Goal: Information Seeking & Learning: Learn about a topic

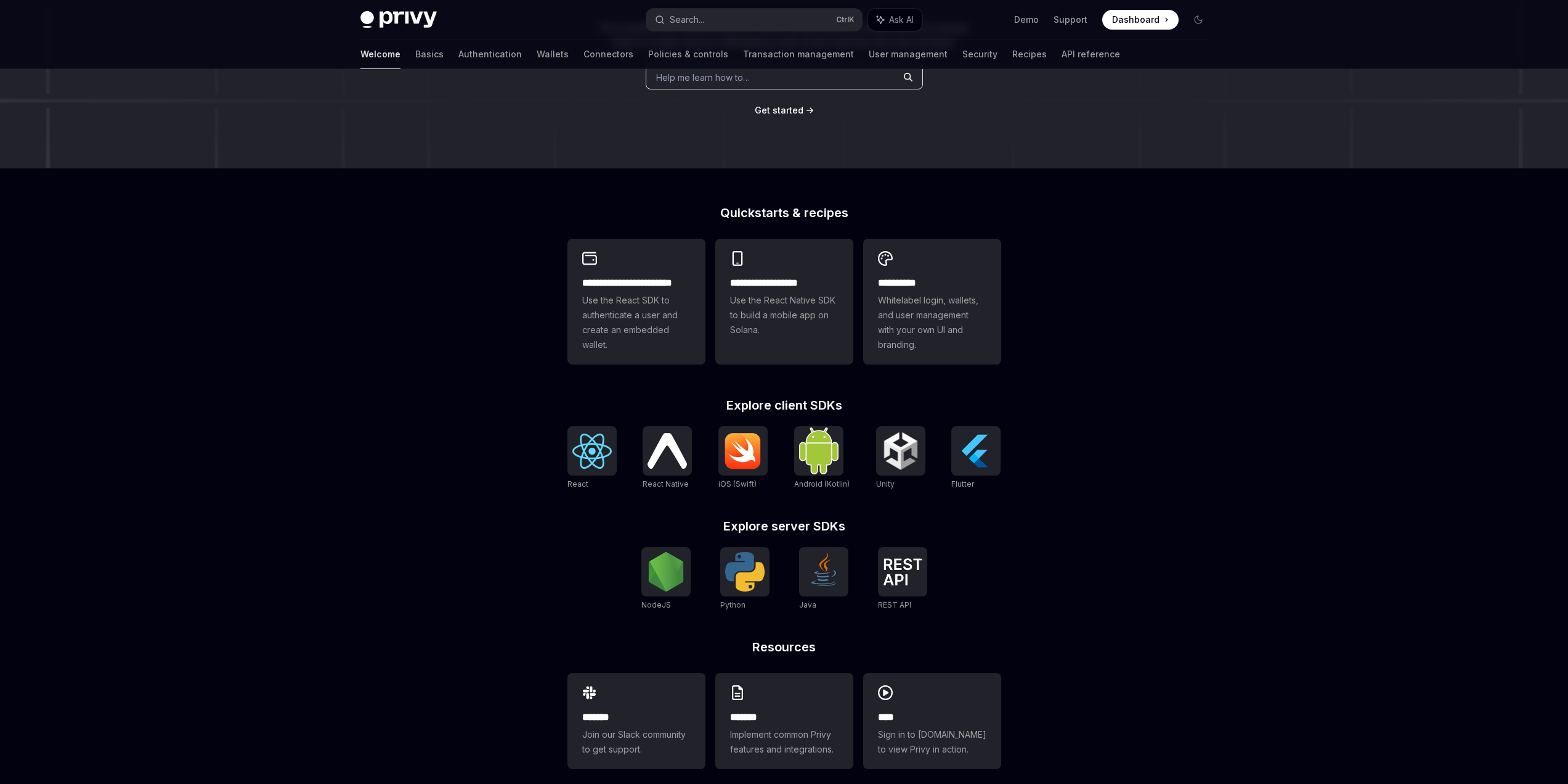
scroll to position [185, 0]
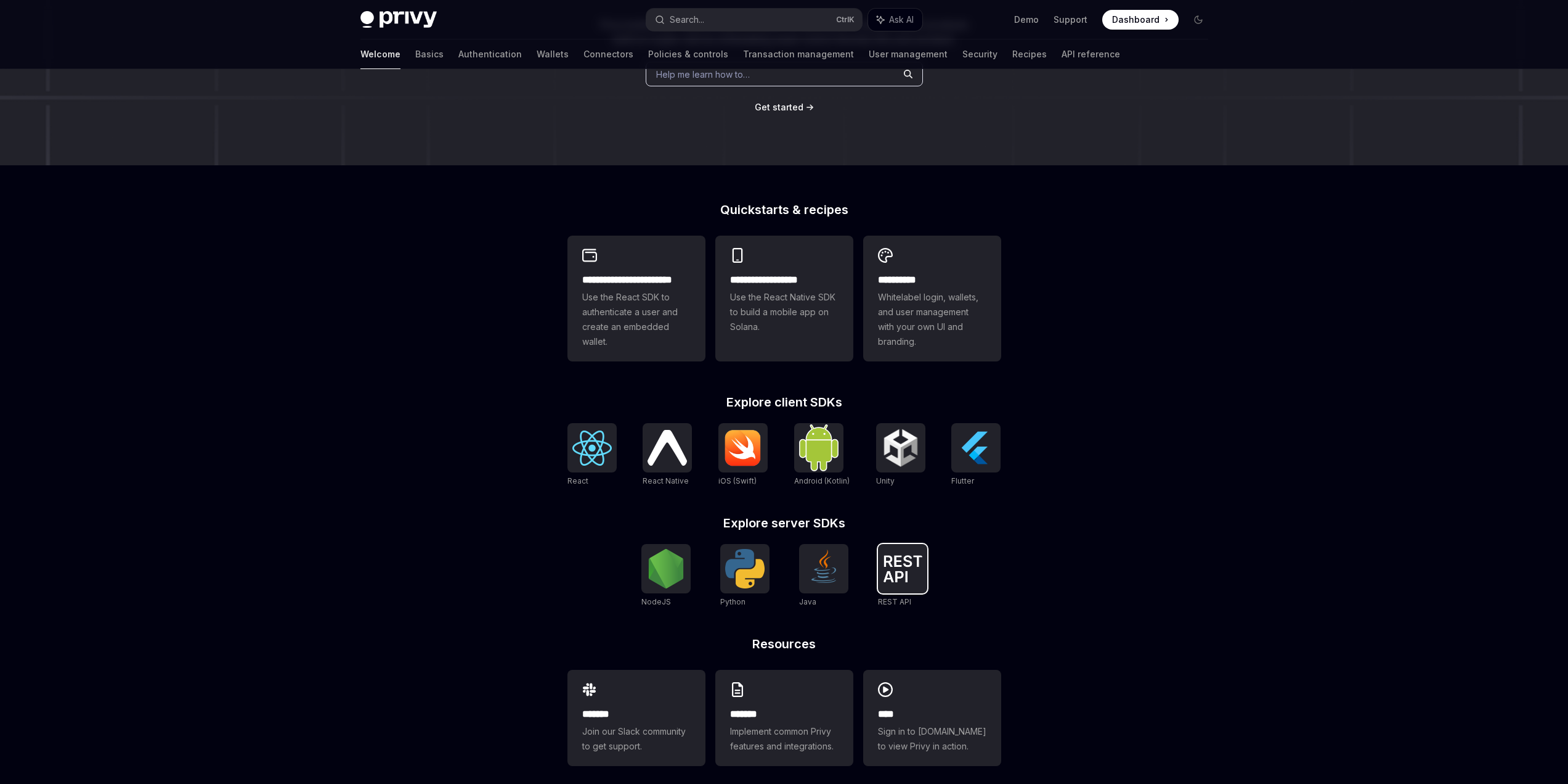
click at [893, 562] on img at bounding box center [903, 569] width 40 height 27
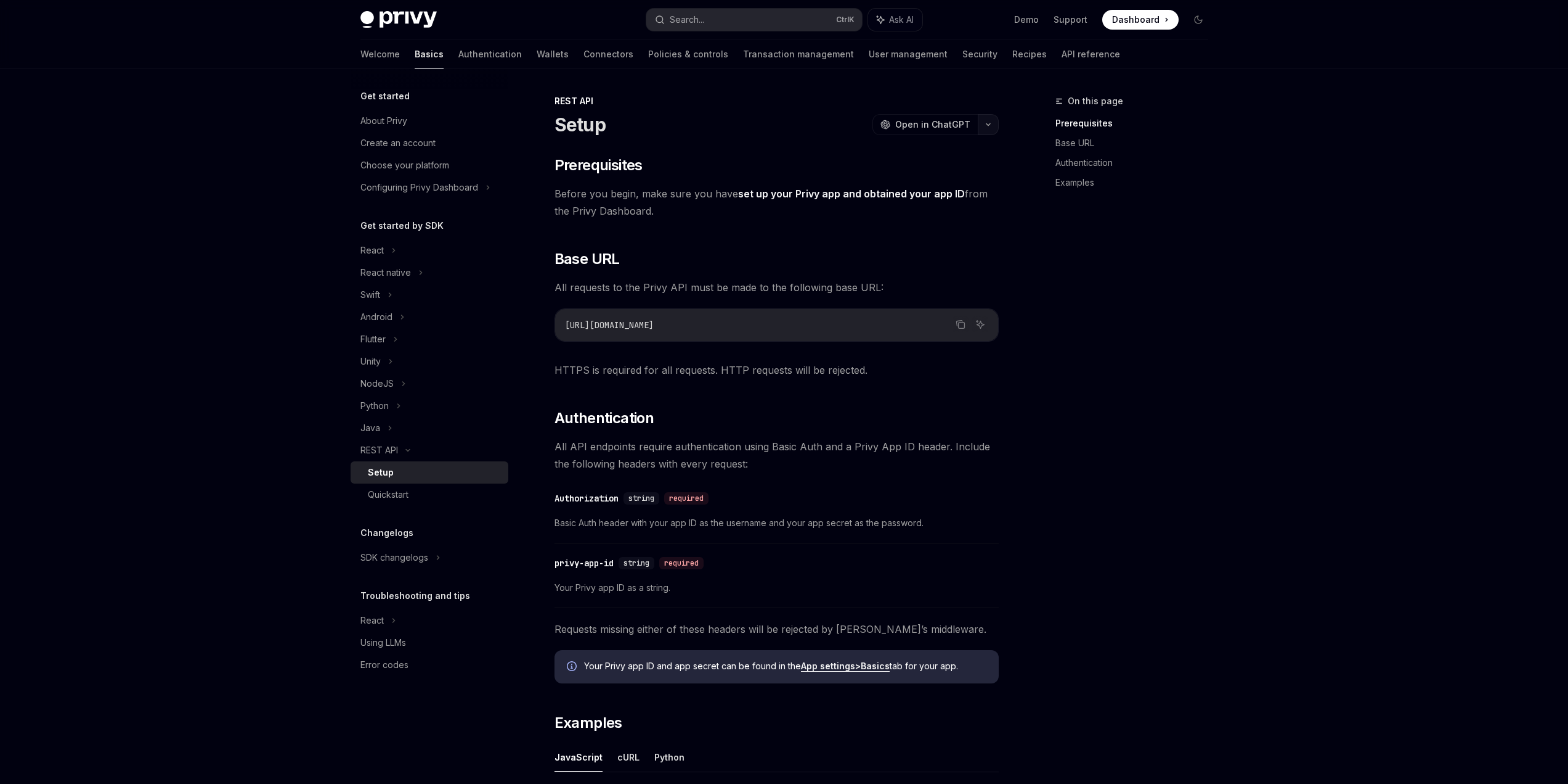
click at [989, 129] on button "button" at bounding box center [988, 124] width 21 height 21
click at [972, 246] on div "View as Markdown View this page as plain text" at bounding box center [919, 244] width 154 height 30
click at [987, 121] on button "button" at bounding box center [988, 124] width 21 height 21
click at [968, 222] on div "Copy page as Markdown for LLMs" at bounding box center [929, 221] width 120 height 10
click at [991, 125] on icon "button" at bounding box center [989, 124] width 14 height 5
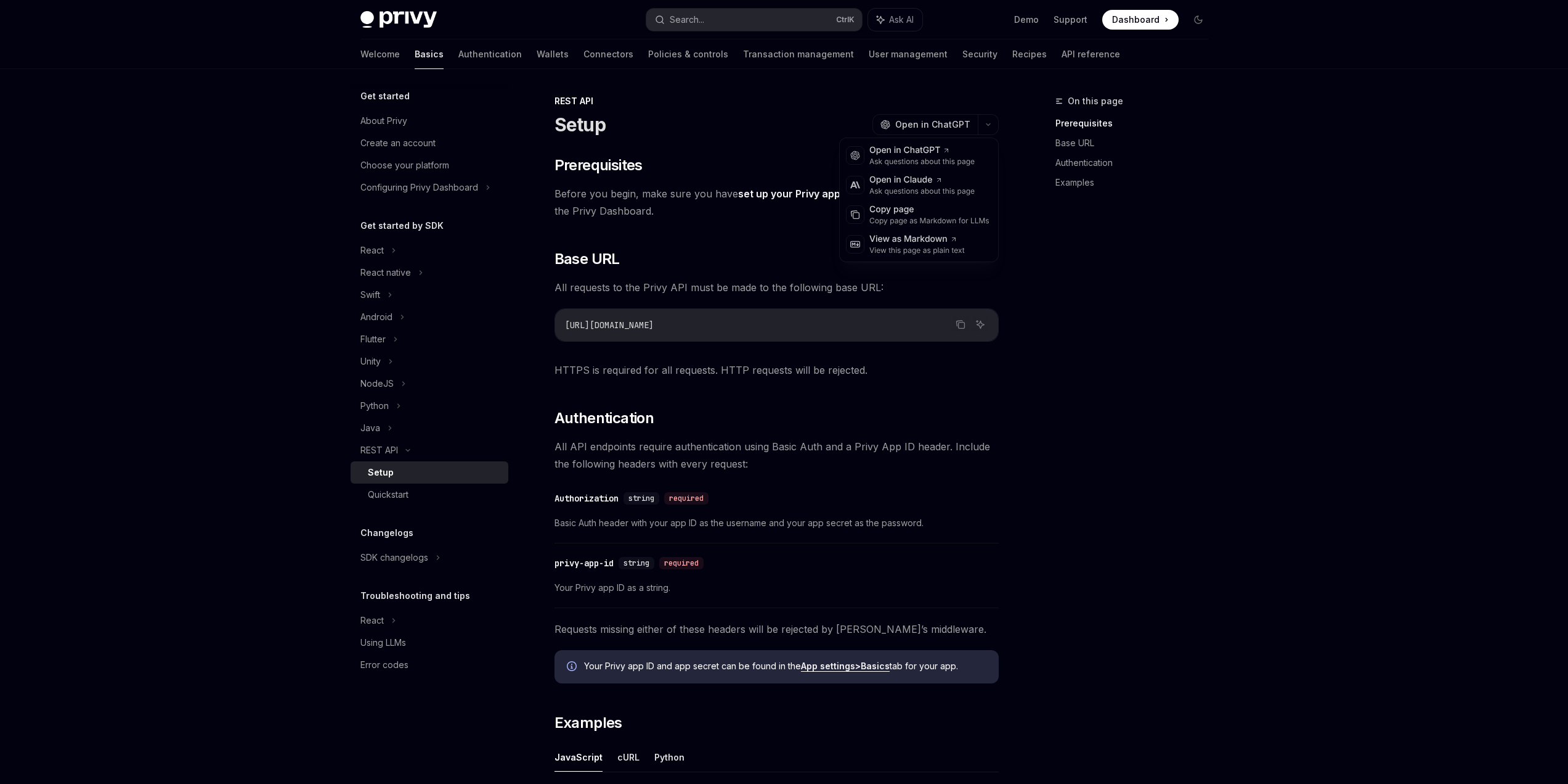
click at [1156, 451] on div "On this page Prerequisites Base URL Authentication Examples" at bounding box center [1124, 439] width 187 height 690
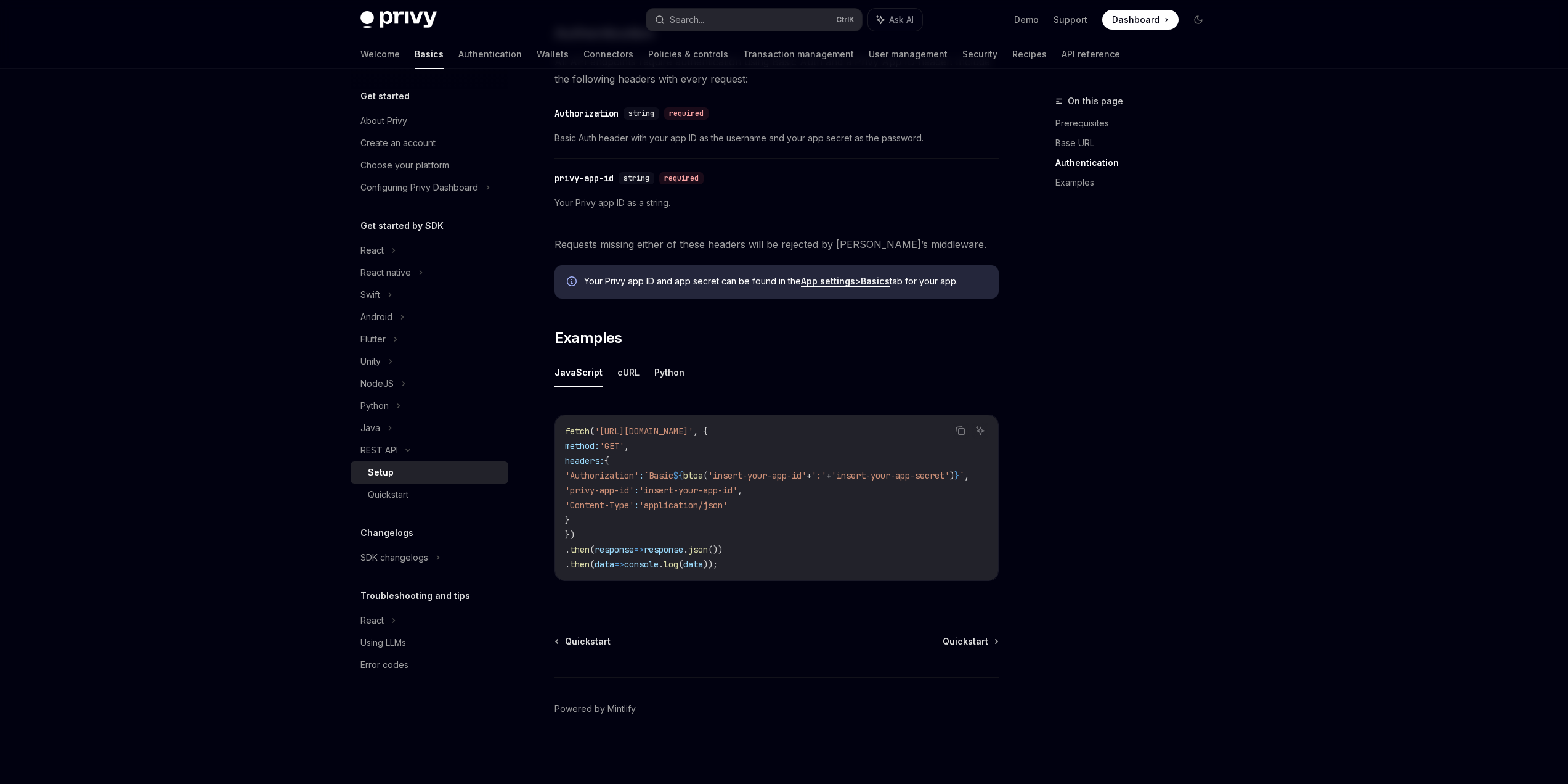
scroll to position [390, 0]
click at [455, 499] on div "Quickstart" at bounding box center [434, 495] width 133 height 14
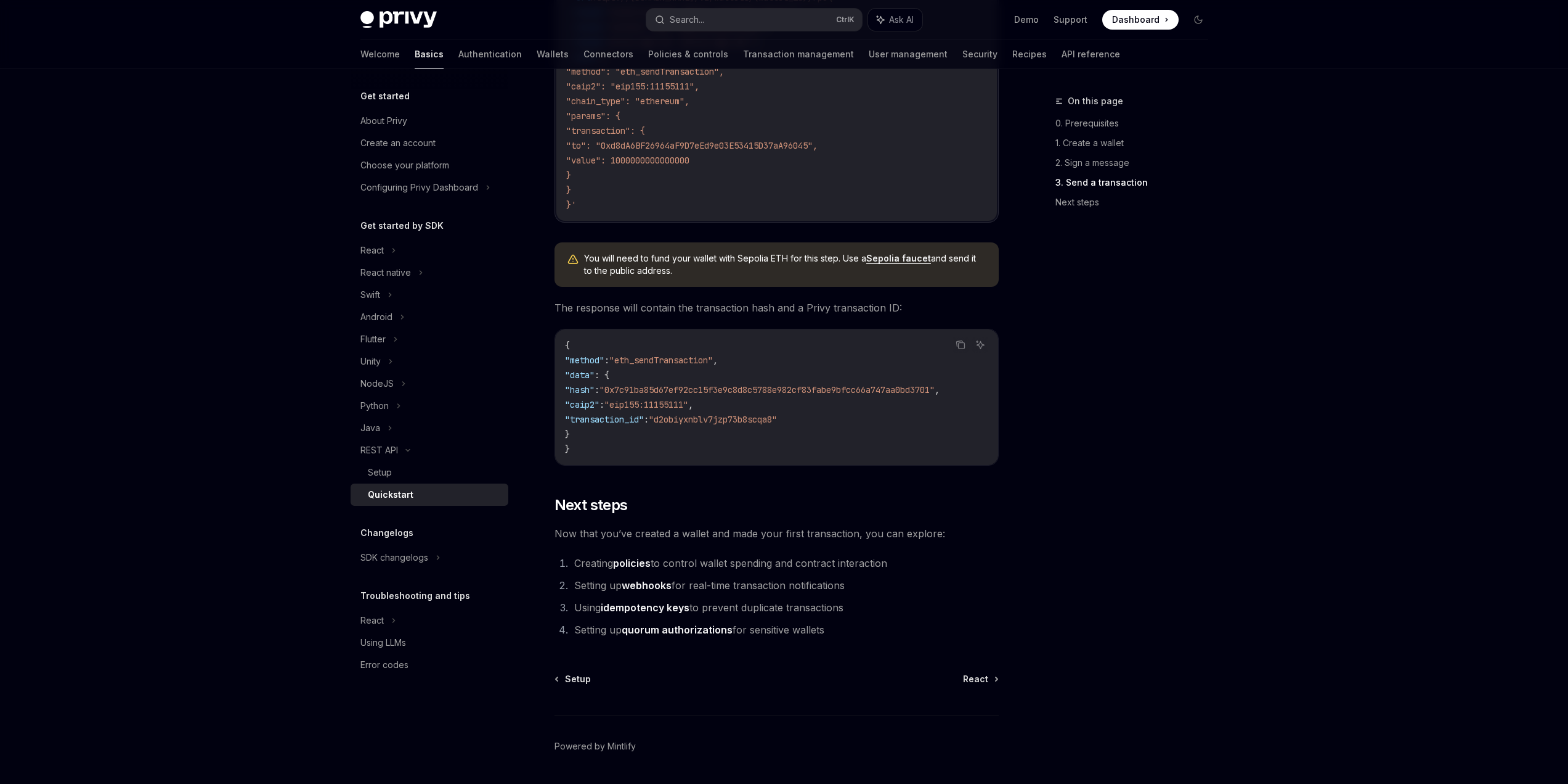
scroll to position [1393, 0]
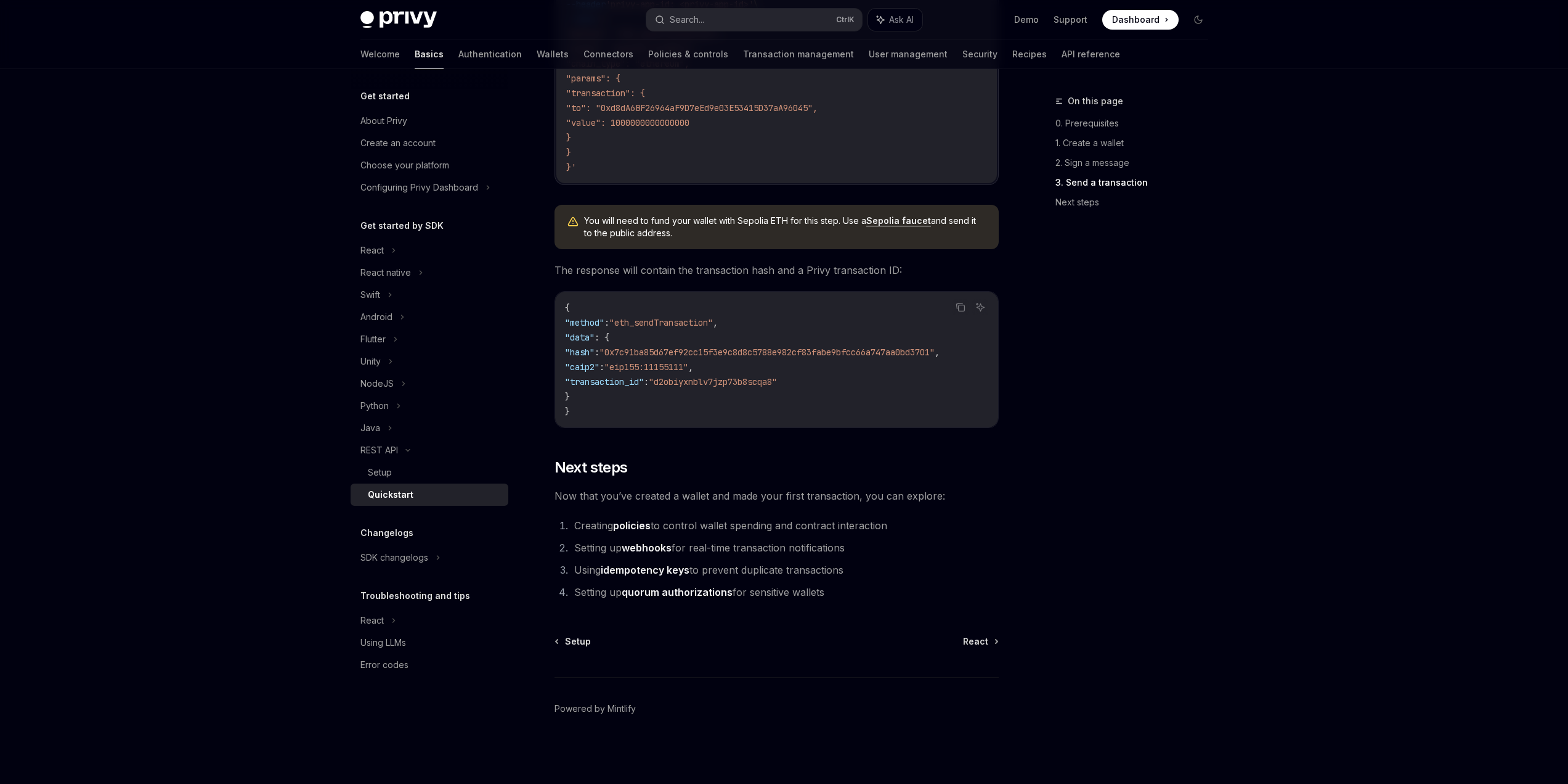
drag, startPoint x: 1088, startPoint y: 119, endPoint x: 1188, endPoint y: 428, distance: 324.8
click at [1188, 428] on div "On this page 0. Prerequisites 1. Create a wallet 2. Sign a message 3. Send a tr…" at bounding box center [1124, 439] width 187 height 690
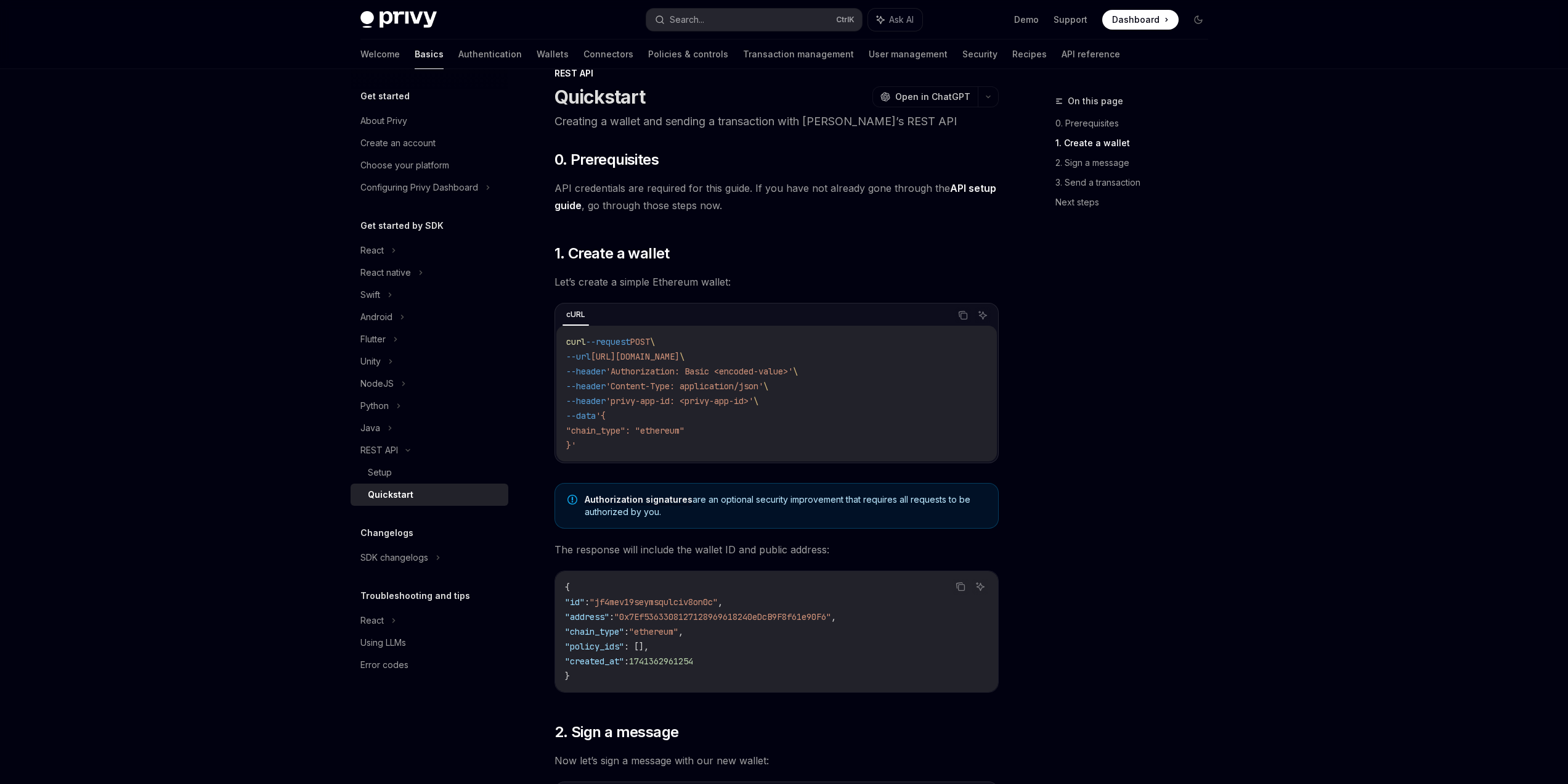
scroll to position [0, 0]
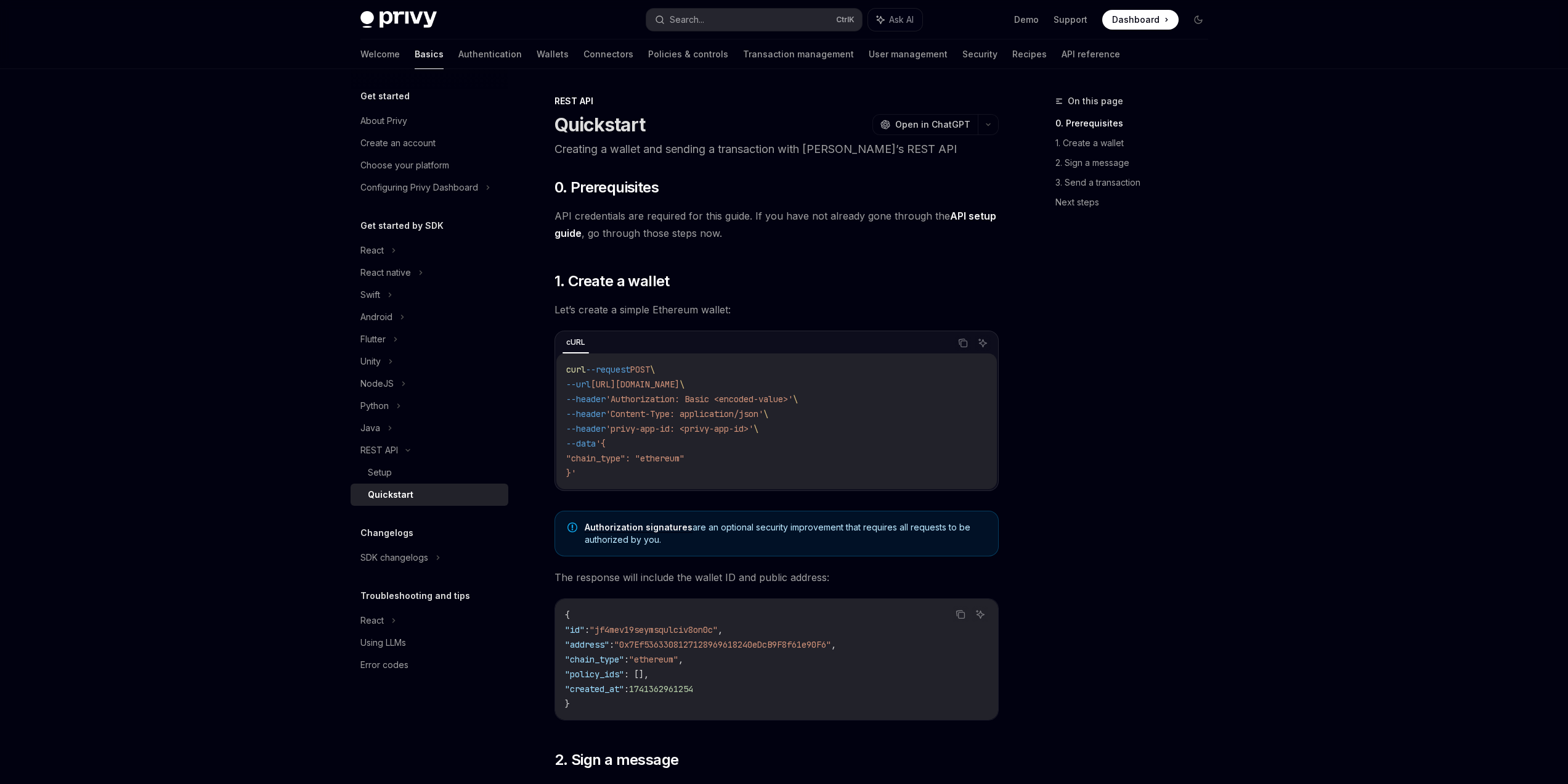
click at [408, 19] on img at bounding box center [399, 19] width 77 height 17
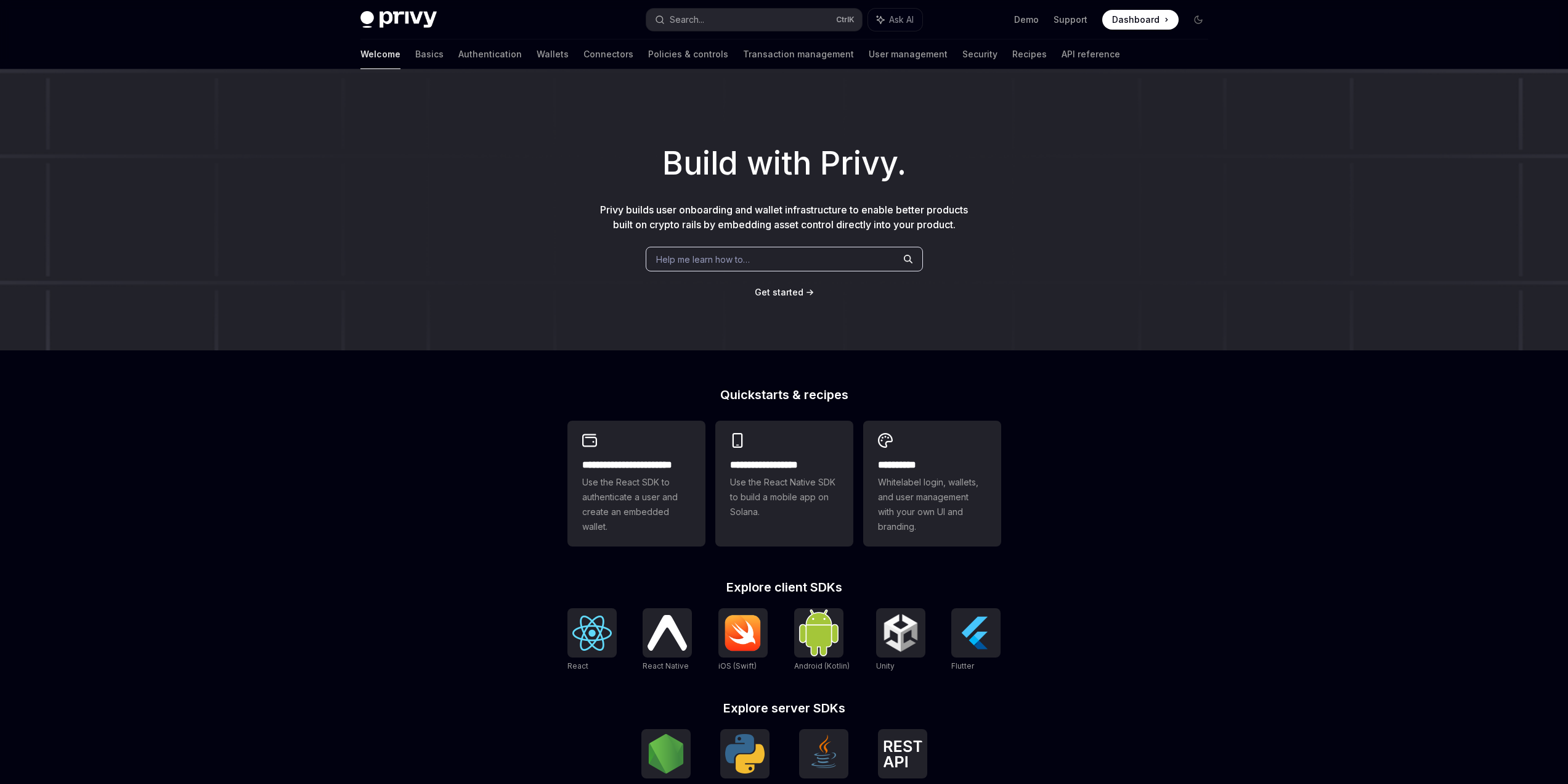
type textarea "*"
click at [725, 16] on button "Search... Ctrl K" at bounding box center [754, 20] width 216 height 23
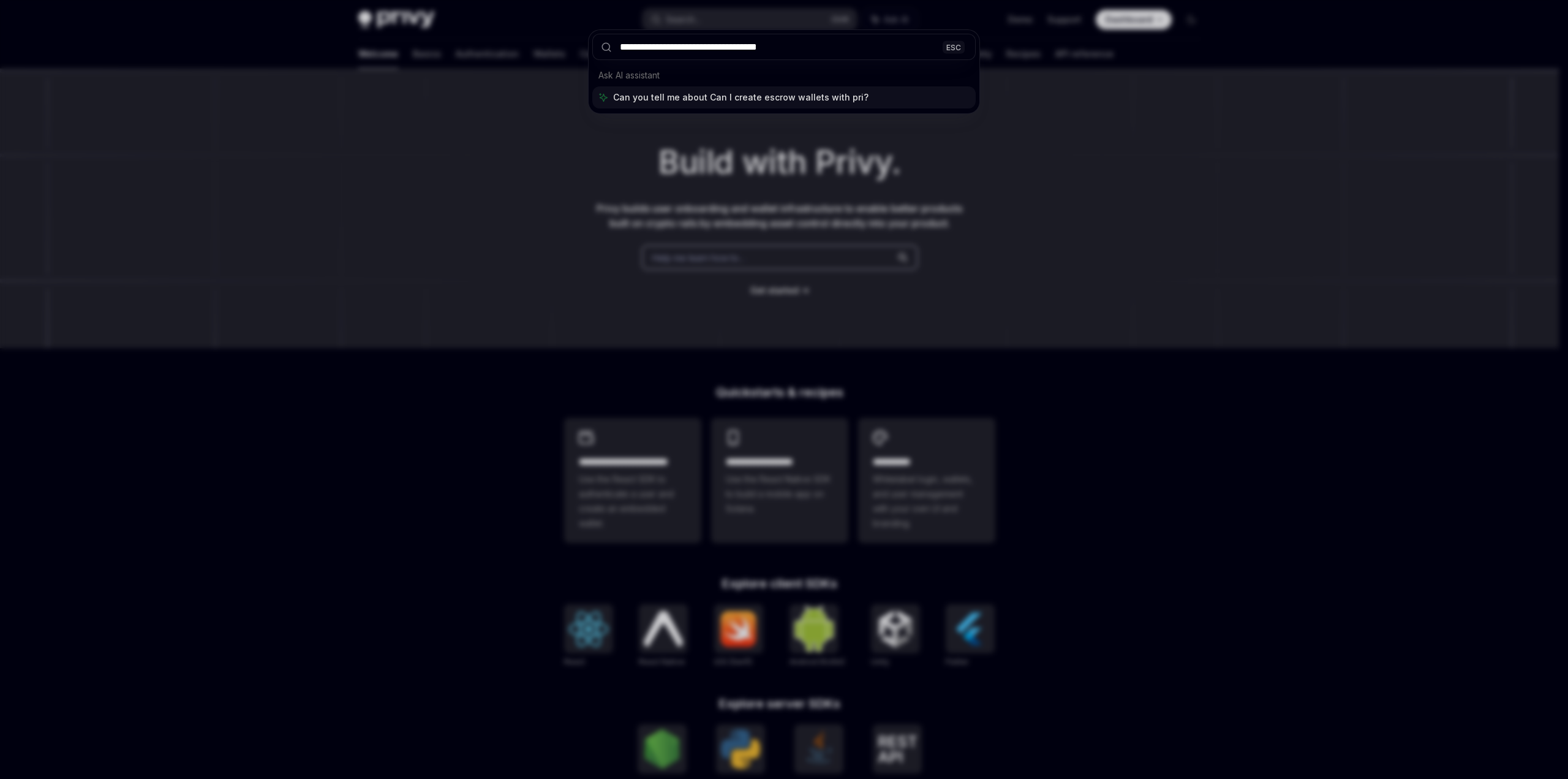
type input "**********"
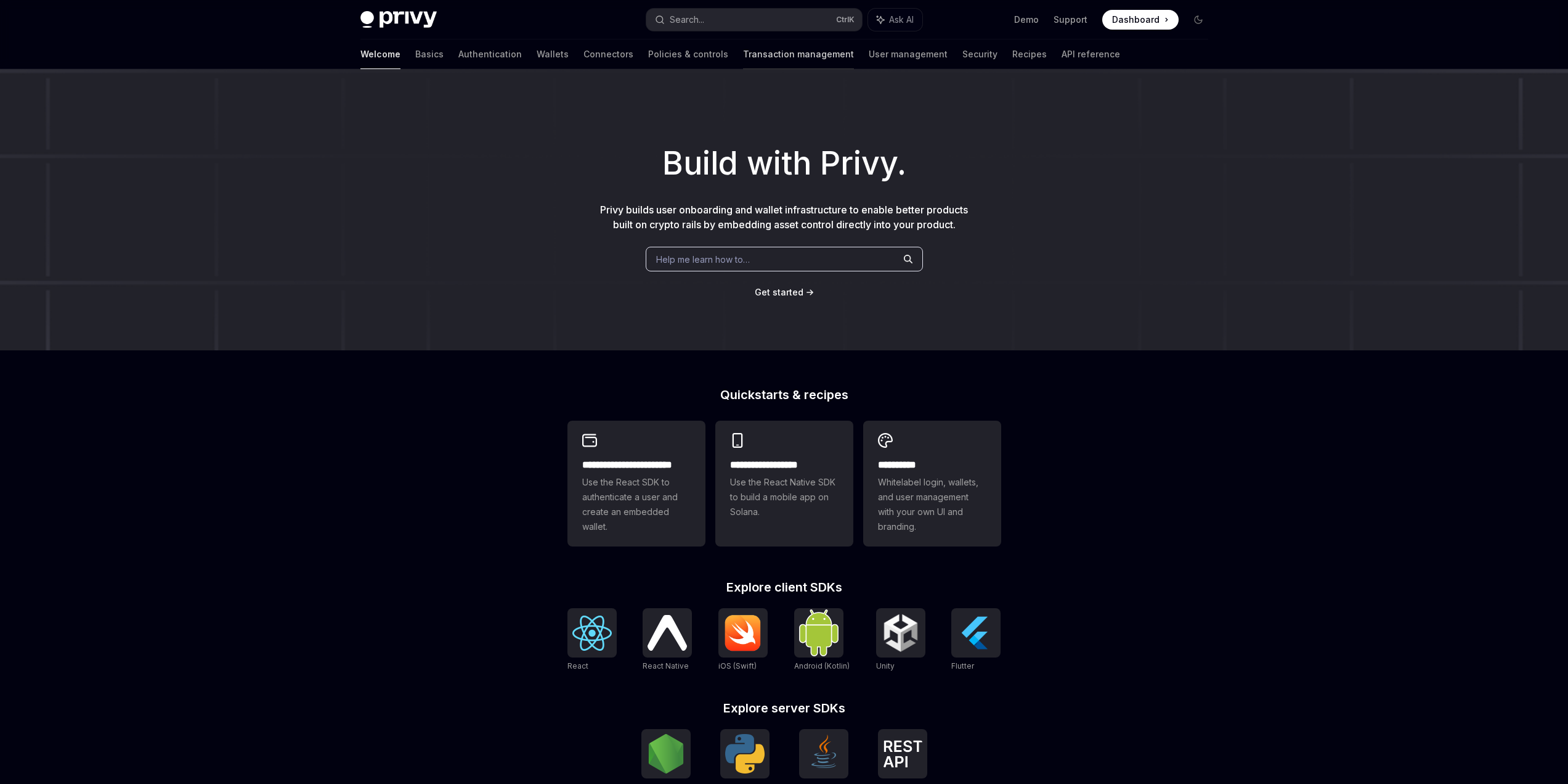
scroll to position [1582, 0]
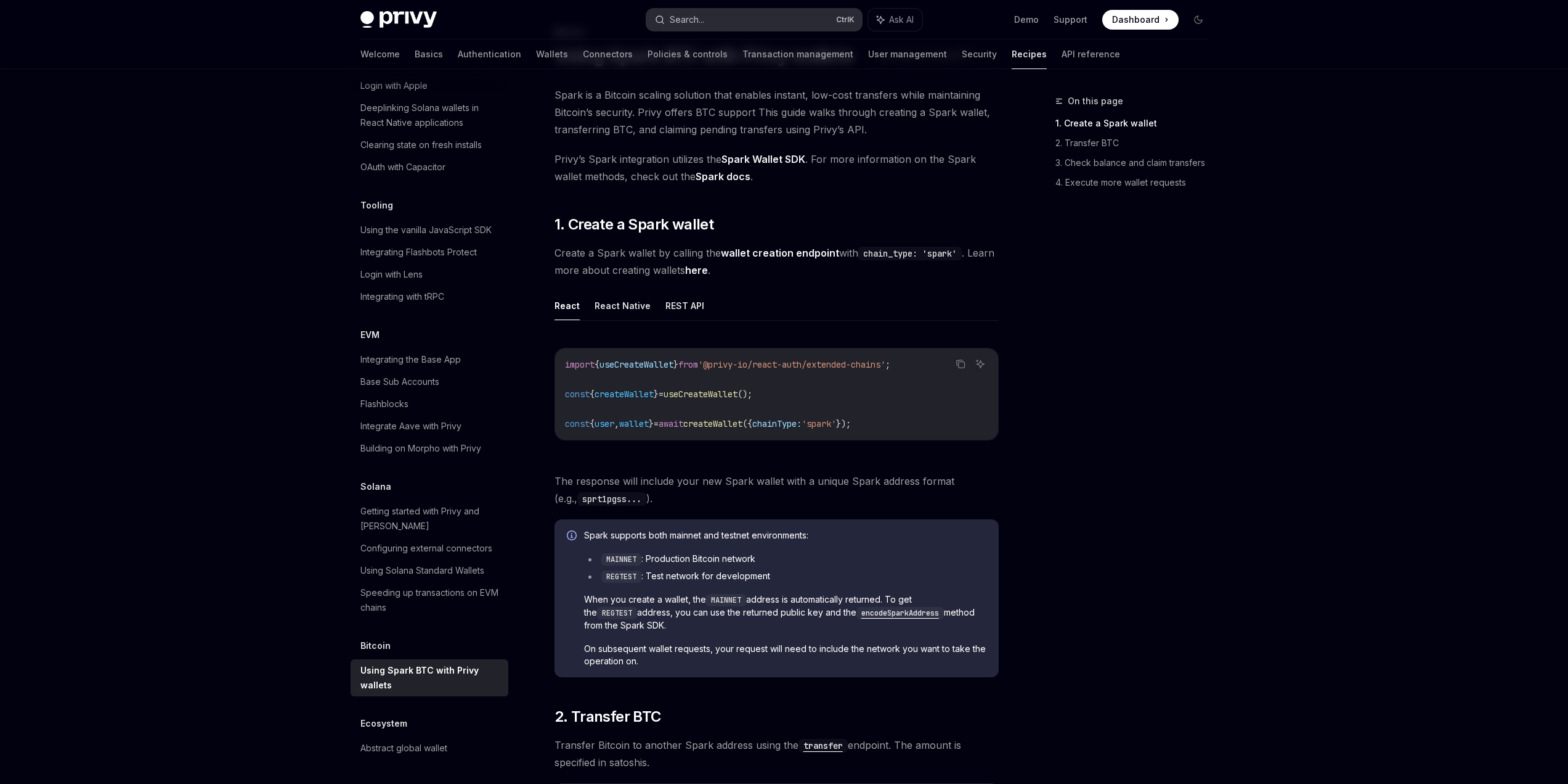
click at [719, 14] on button "Search... Ctrl K" at bounding box center [754, 20] width 216 height 23
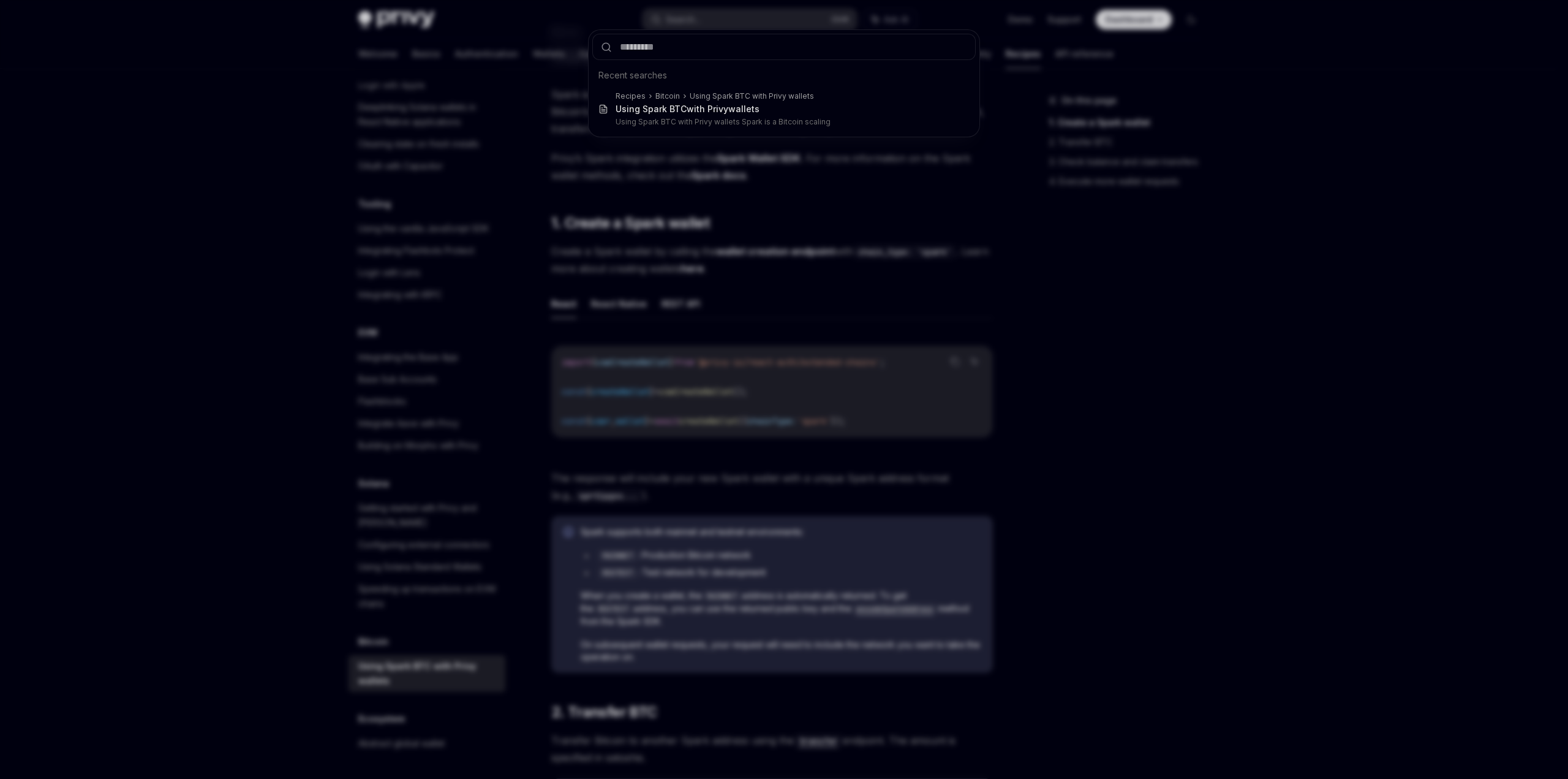
drag, startPoint x: 1360, startPoint y: 338, endPoint x: 1353, endPoint y: 336, distance: 7.3
click at [1358, 338] on div "Recent searches Recipes Bitcoin Using Spark BTC with Privy wallets Using Spark …" at bounding box center [784, 389] width 1568 height 779
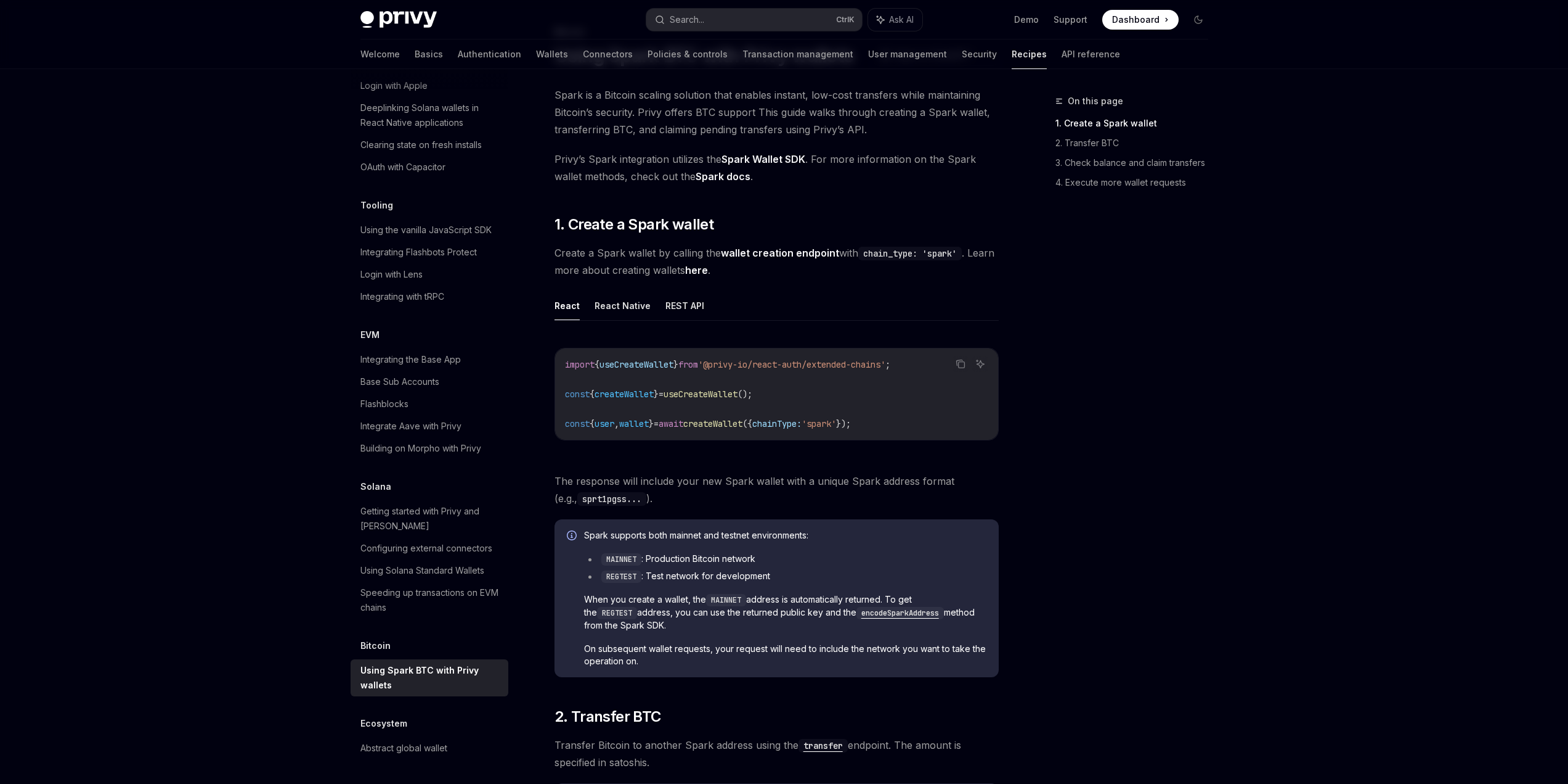
type textarea "*"
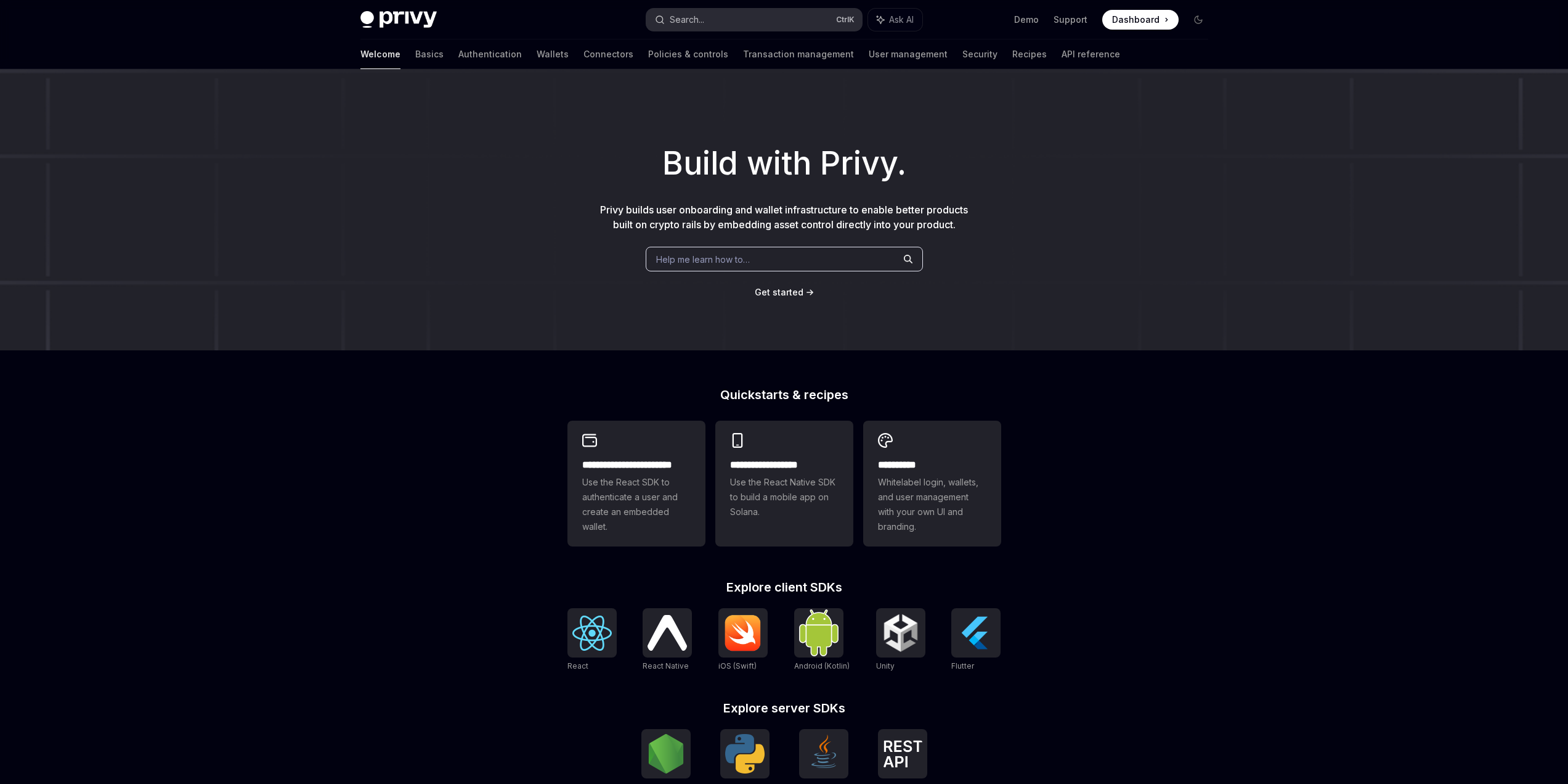
click at [745, 11] on button "Search... Ctrl K" at bounding box center [754, 20] width 216 height 23
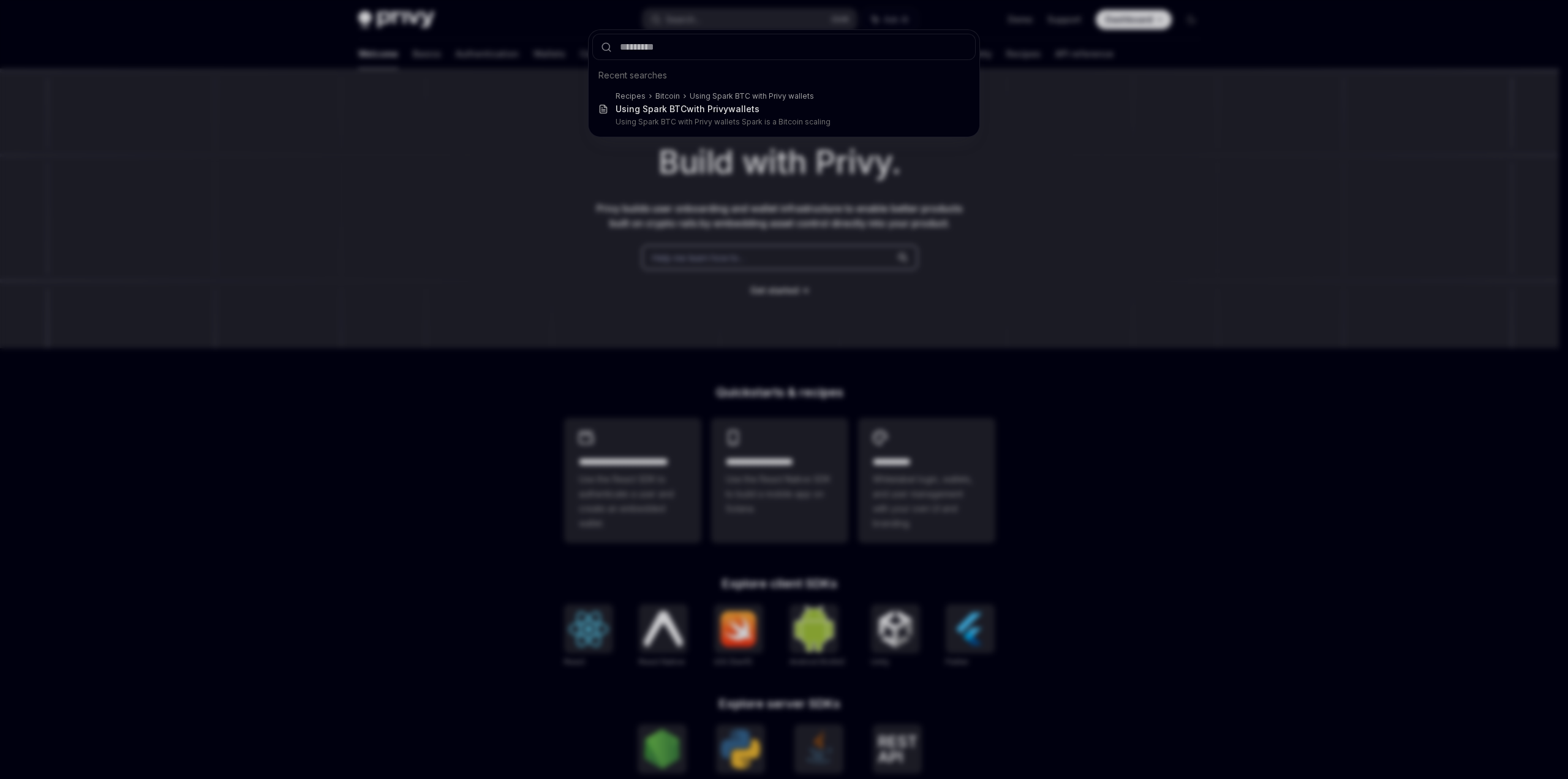
drag, startPoint x: 1104, startPoint y: 416, endPoint x: 1098, endPoint y: 409, distance: 9.2
click at [1106, 410] on div "Recent searches Recipes Bitcoin Using Spark BTC with Privy wallets Using Spark …" at bounding box center [784, 389] width 1568 height 779
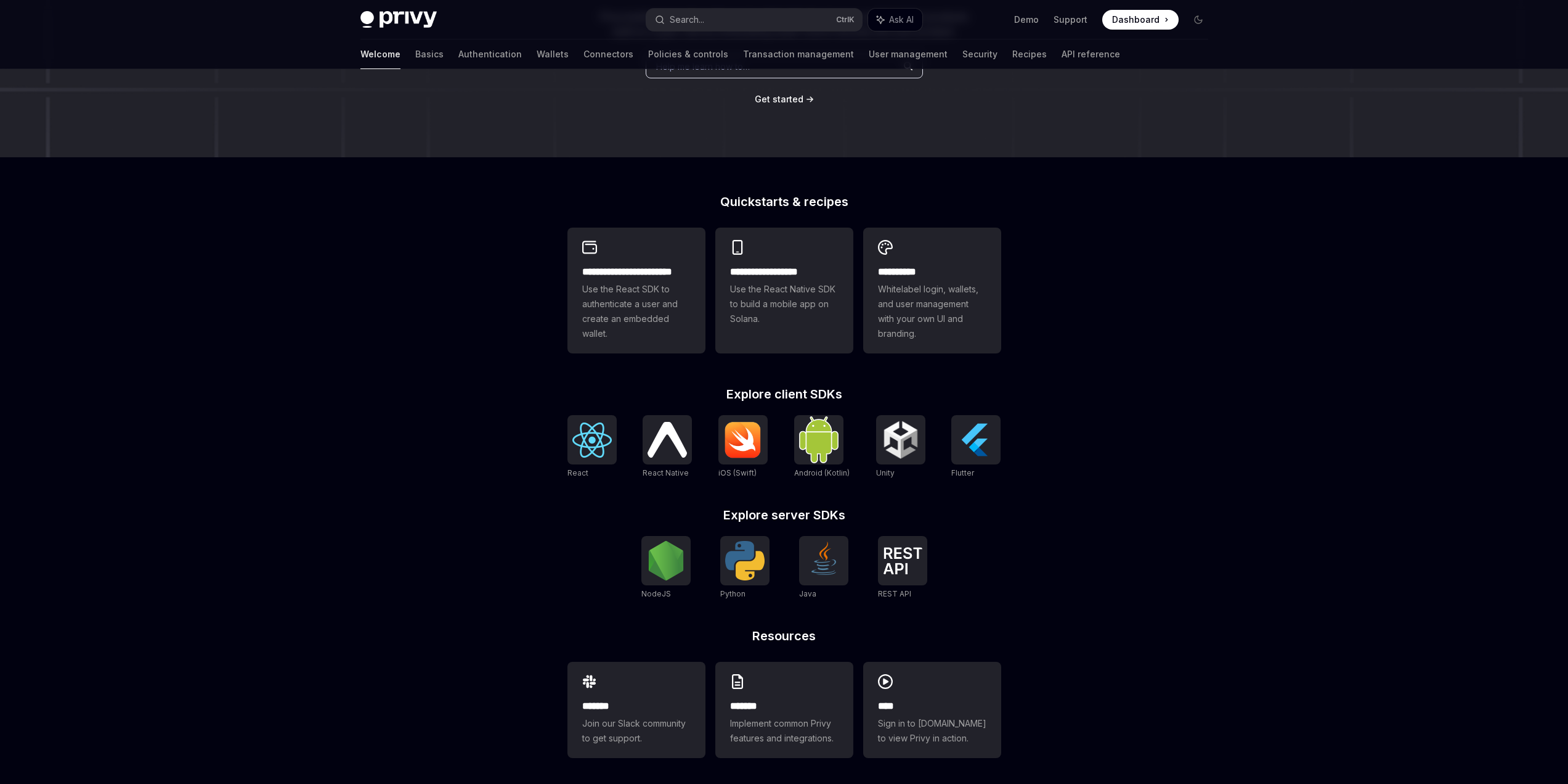
scroll to position [197, 0]
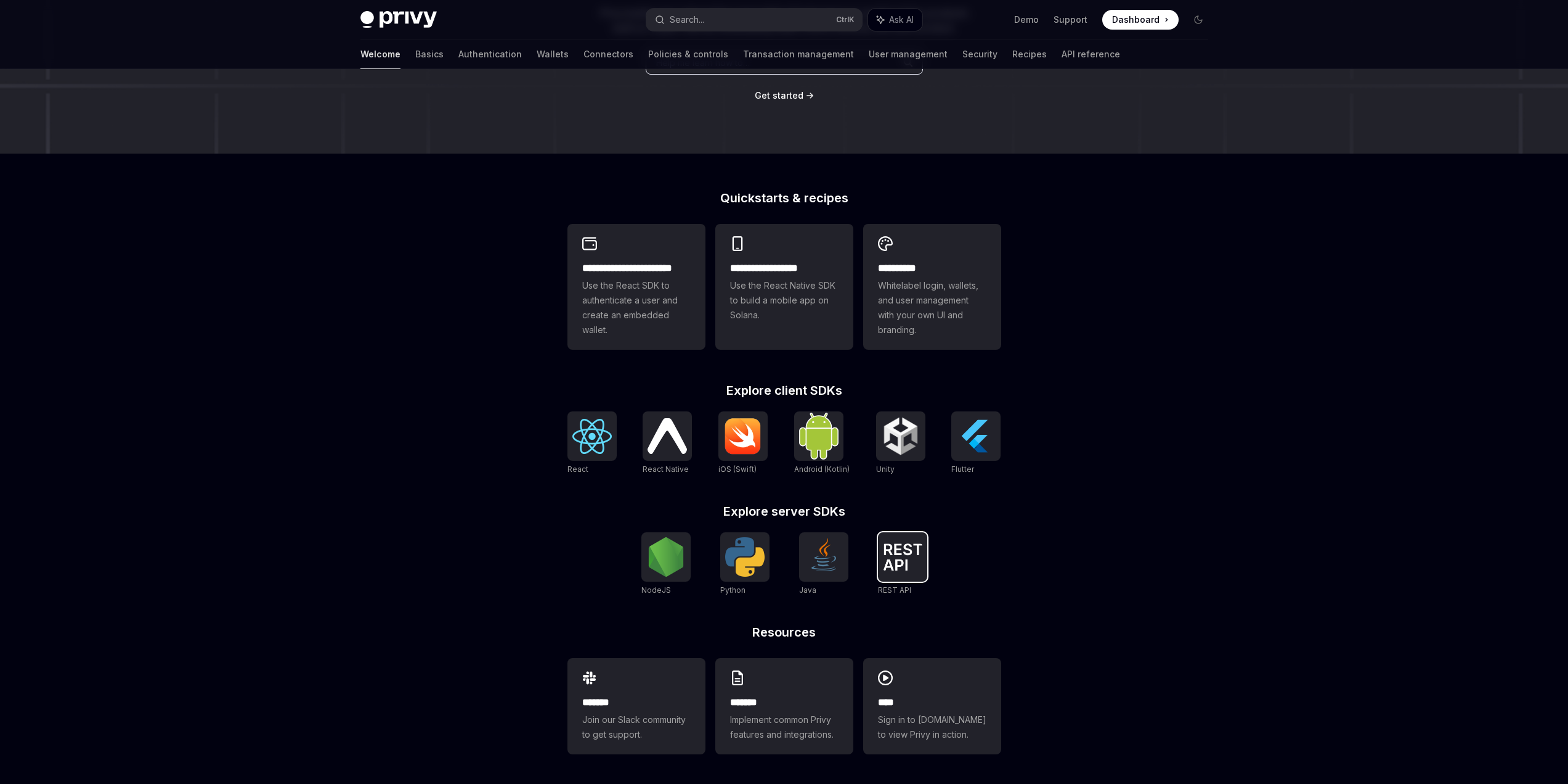
click at [910, 565] on img at bounding box center [903, 557] width 40 height 27
